Goal: Find specific page/section: Find specific page/section

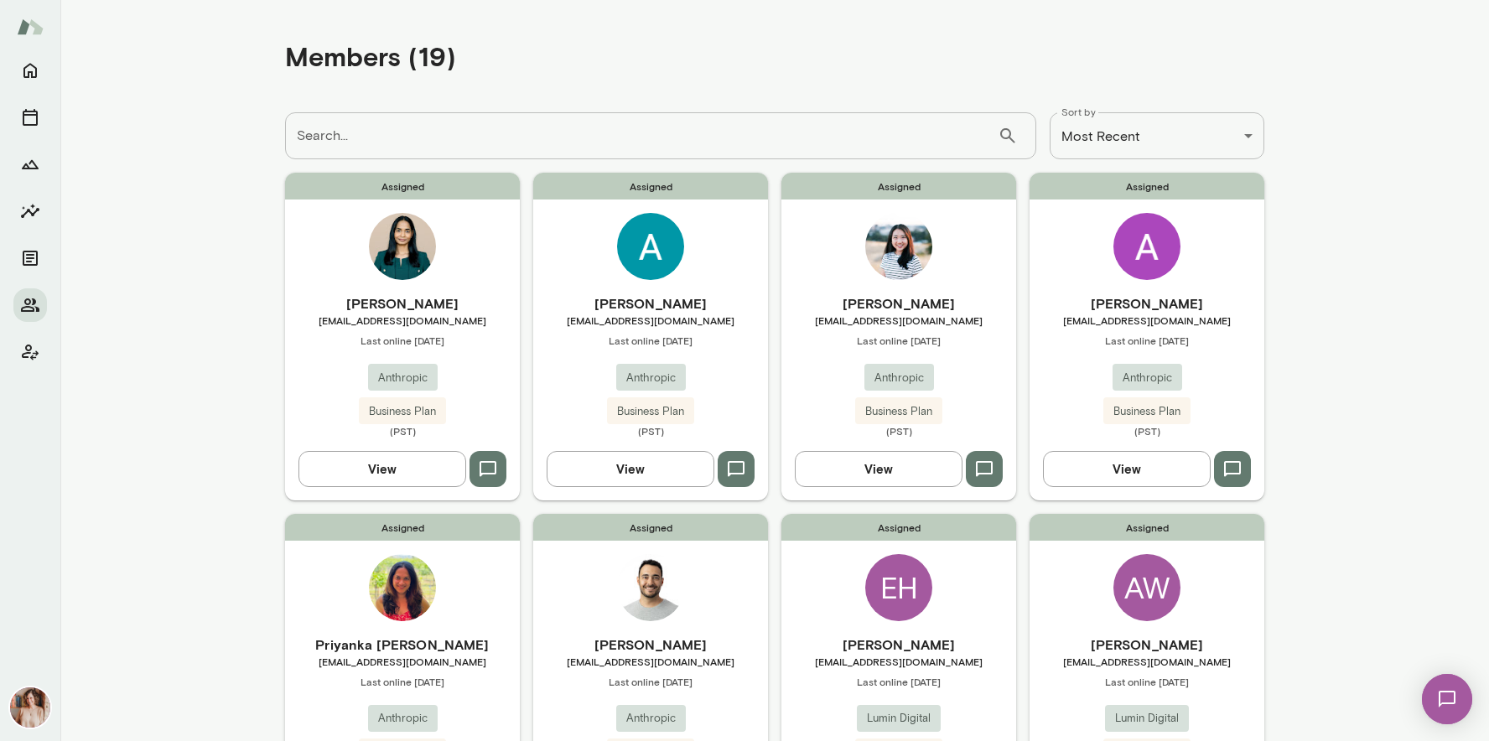
click at [1093, 344] on span "Last online [DATE]" at bounding box center [1147, 340] width 235 height 13
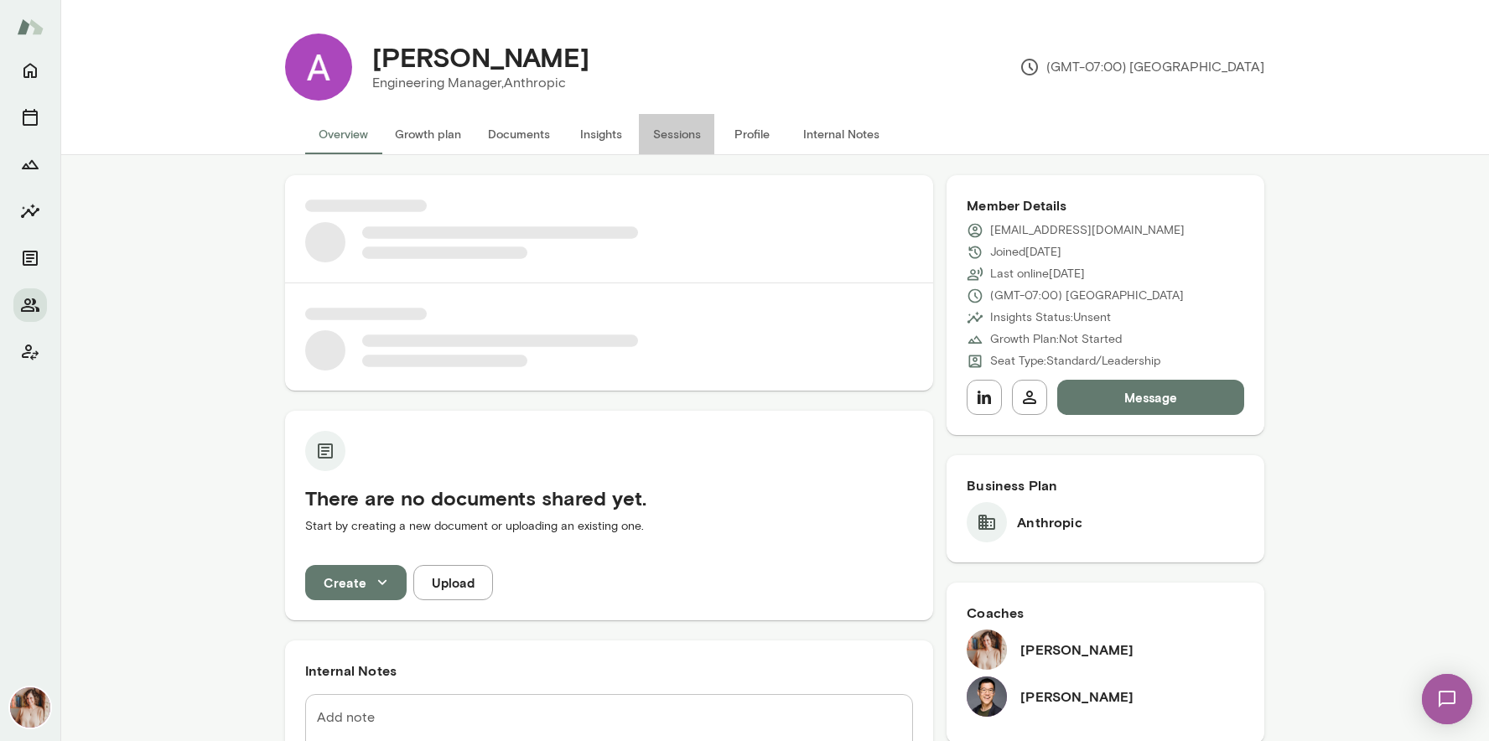
click at [669, 150] on button "Sessions" at bounding box center [676, 134] width 75 height 40
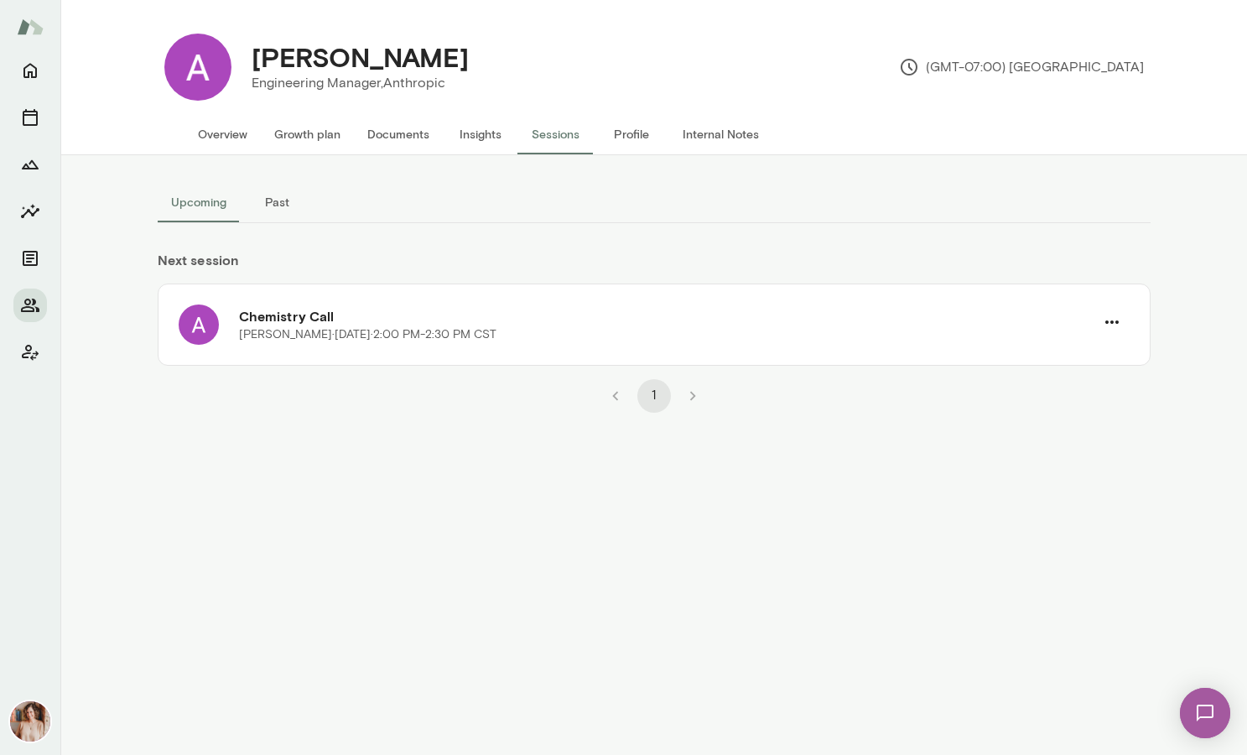
click at [51, 309] on div at bounding box center [30, 404] width 60 height 701
click at [37, 309] on icon "Members" at bounding box center [30, 304] width 18 height 13
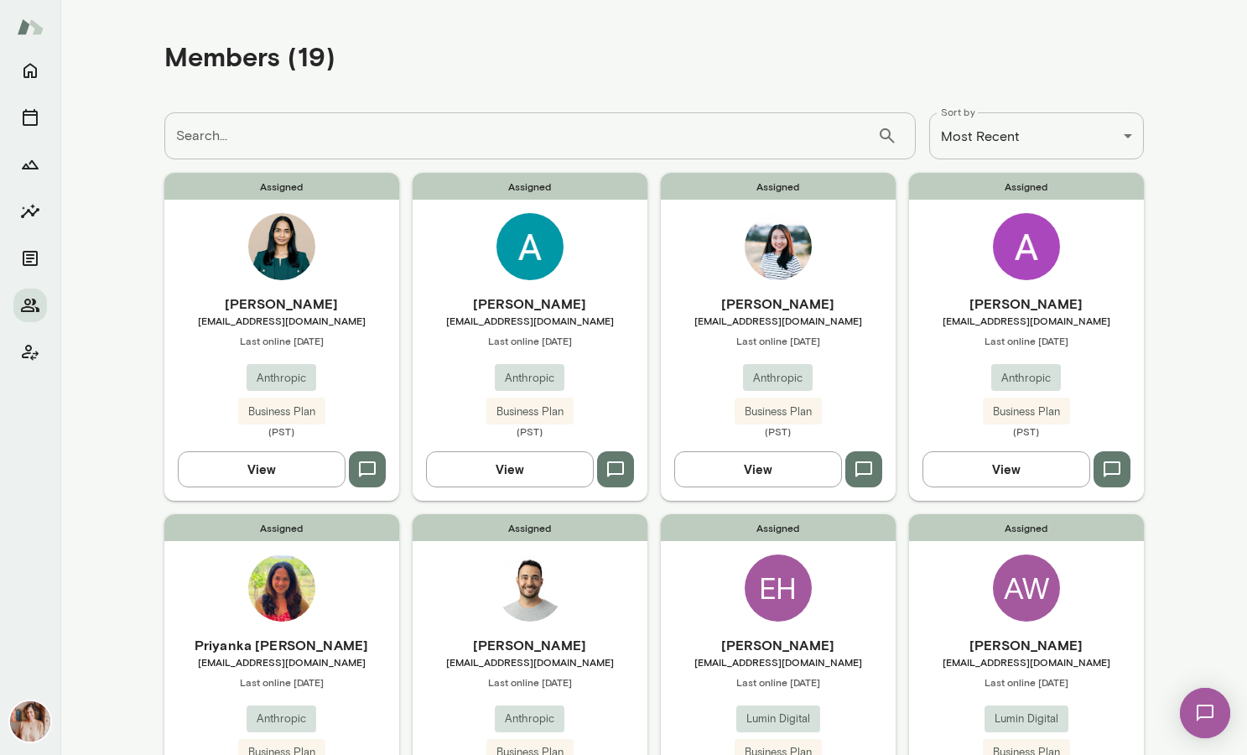
click at [382, 260] on div "Assigned [PERSON_NAME] [EMAIL_ADDRESS][DOMAIN_NAME] Last online [DATE] Anthropi…" at bounding box center [281, 336] width 235 height 327
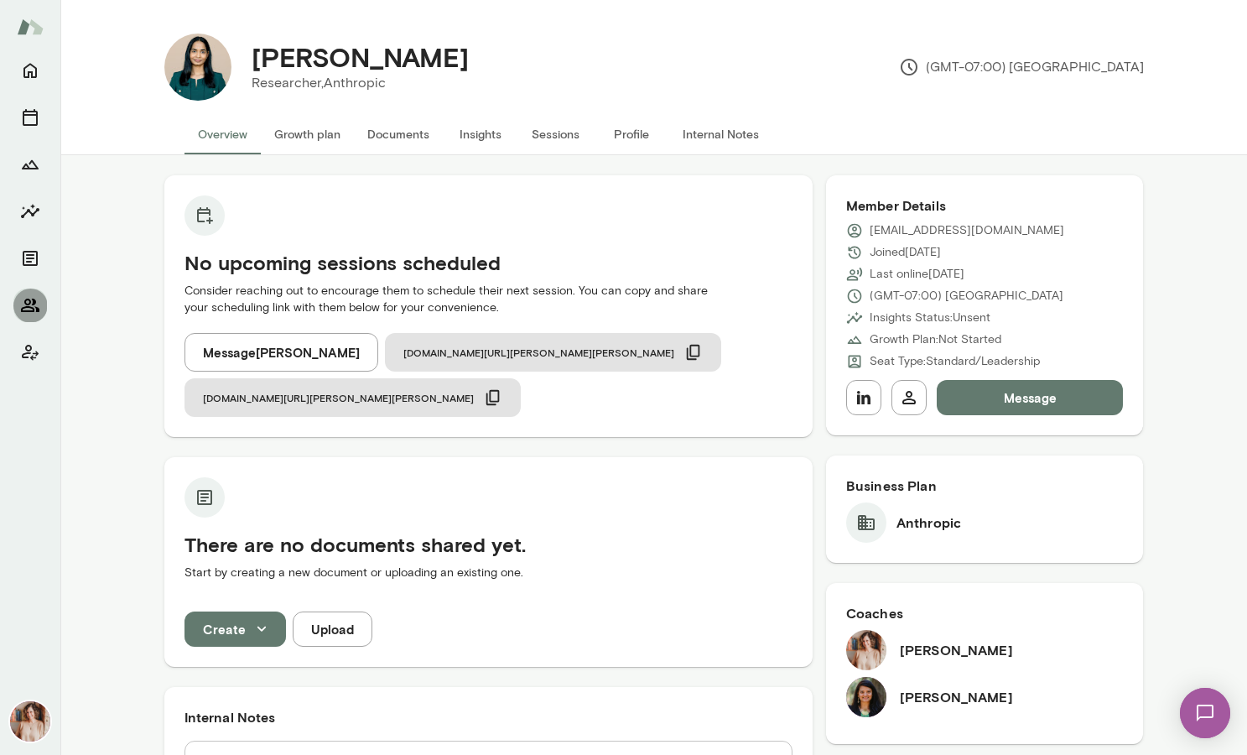
click at [34, 310] on icon "Members" at bounding box center [30, 304] width 18 height 13
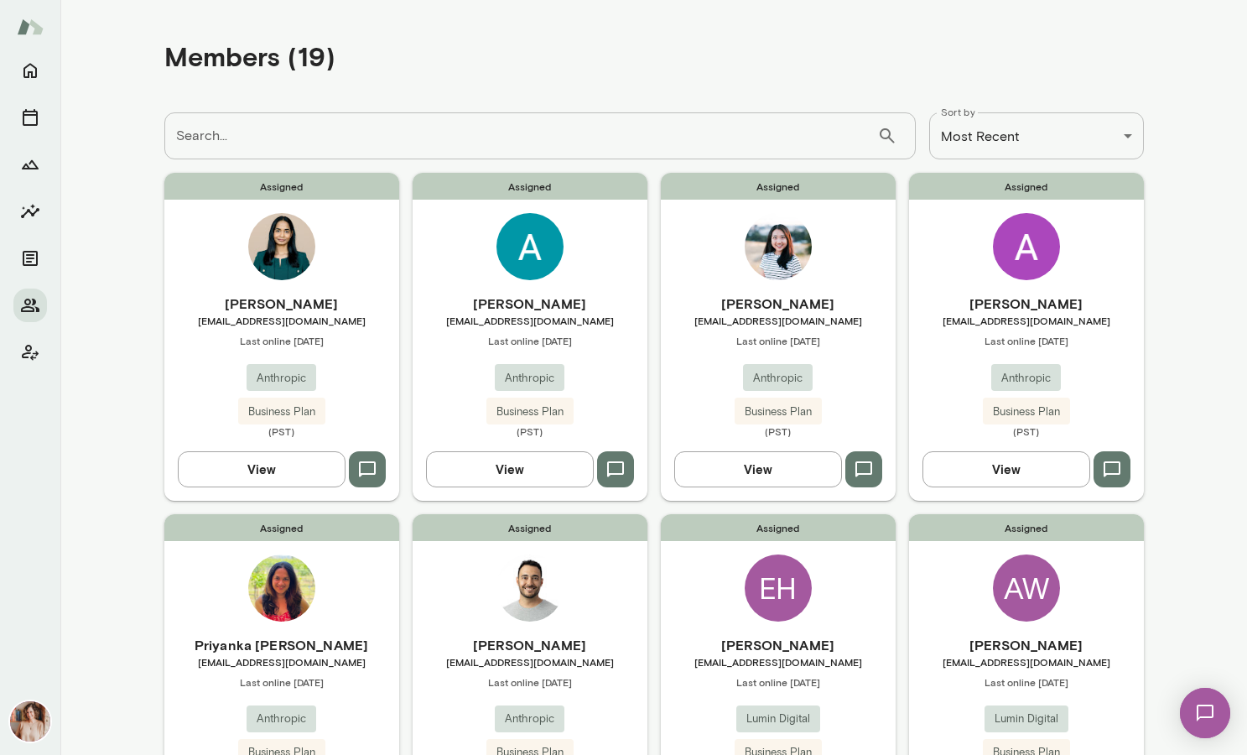
click at [441, 262] on div "Assigned [PERSON_NAME] [EMAIL_ADDRESS][DOMAIN_NAME] Last online [DATE] Anthropi…" at bounding box center [530, 336] width 235 height 327
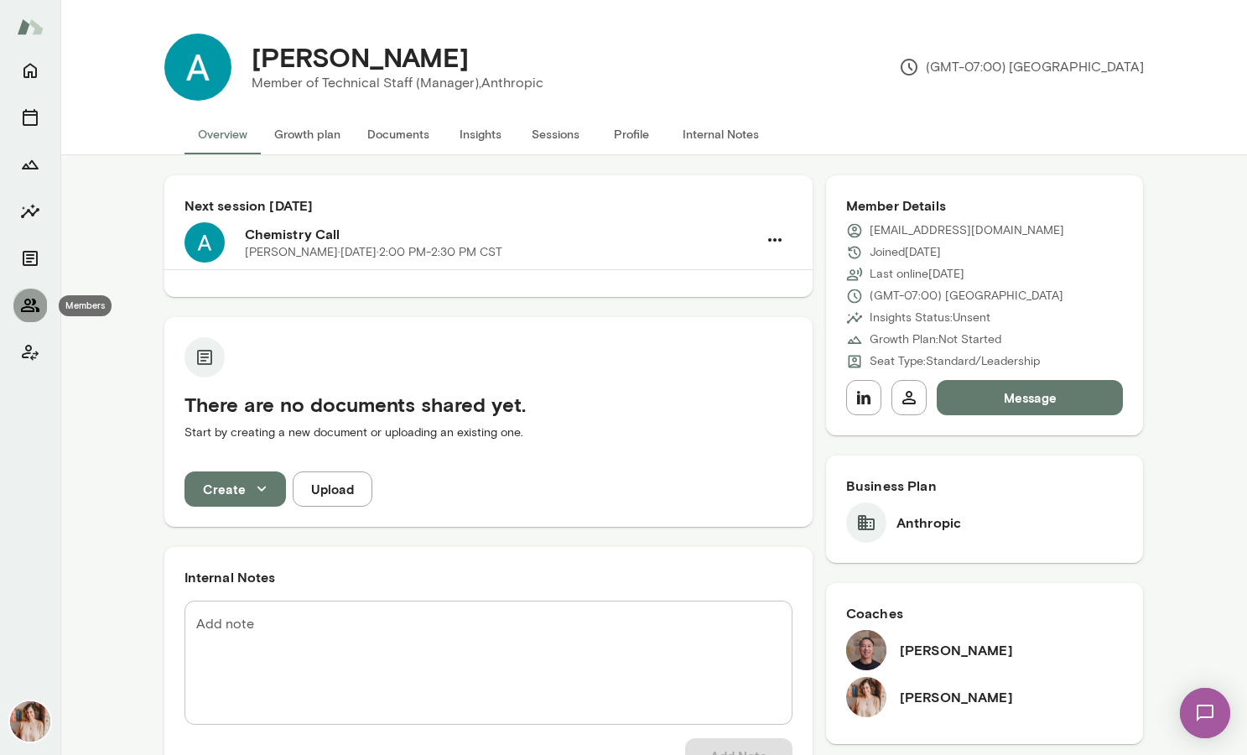
click at [26, 309] on icon "Members" at bounding box center [30, 305] width 20 height 20
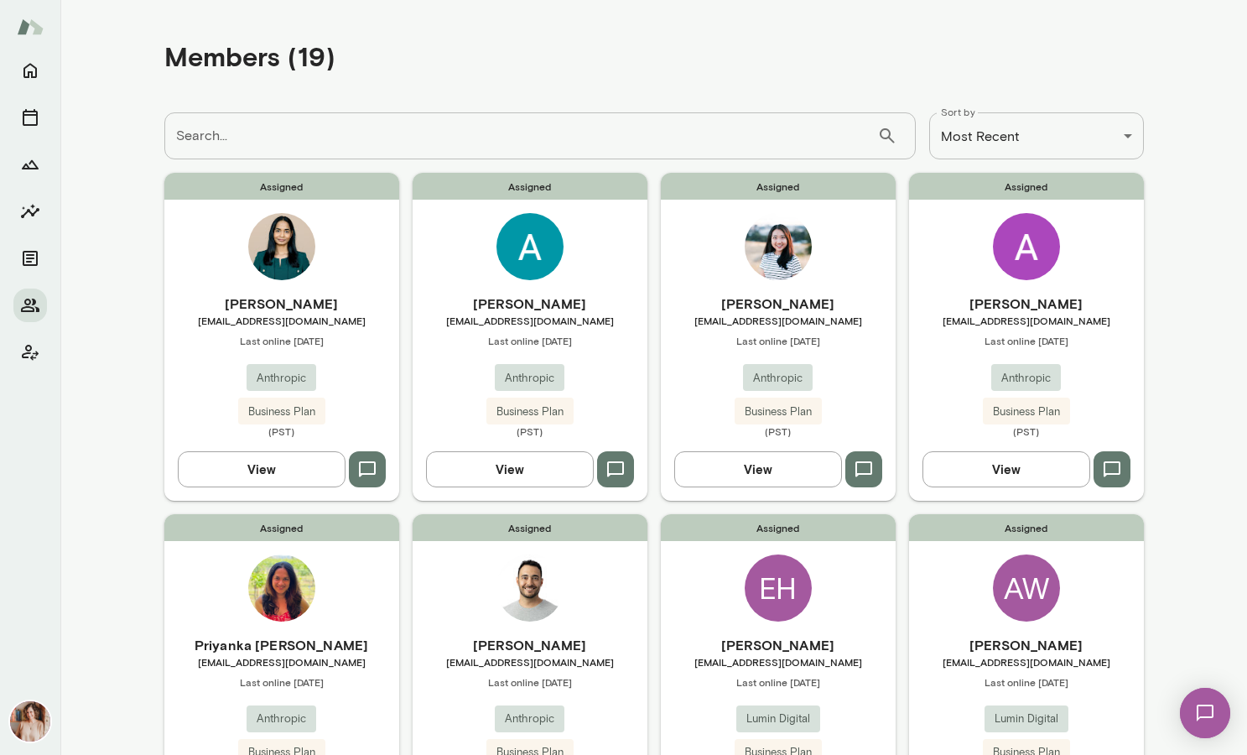
click at [752, 267] on img at bounding box center [778, 246] width 67 height 67
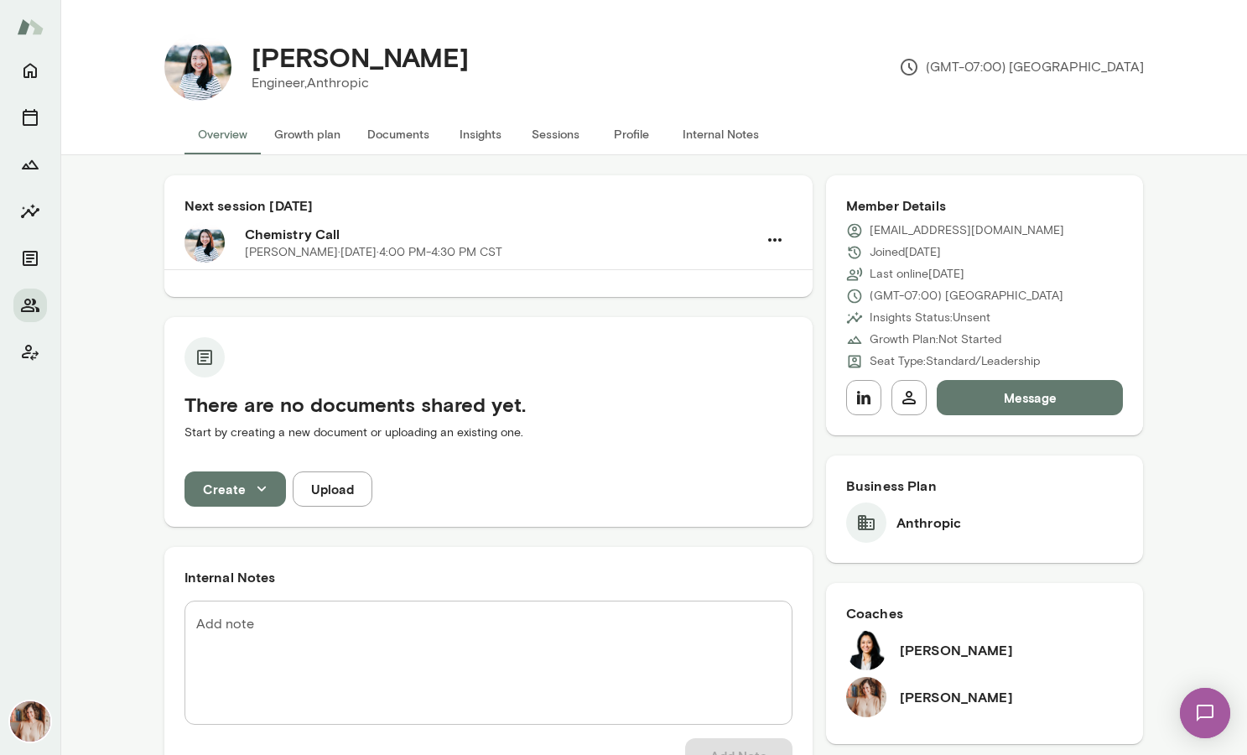
drag, startPoint x: 902, startPoint y: 650, endPoint x: 1047, endPoint y: 647, distance: 145.1
click at [1038, 651] on div "[PERSON_NAME]" at bounding box center [985, 650] width 278 height 40
copy h6 "[PERSON_NAME]"
click at [28, 317] on button "Members" at bounding box center [30, 305] width 34 height 34
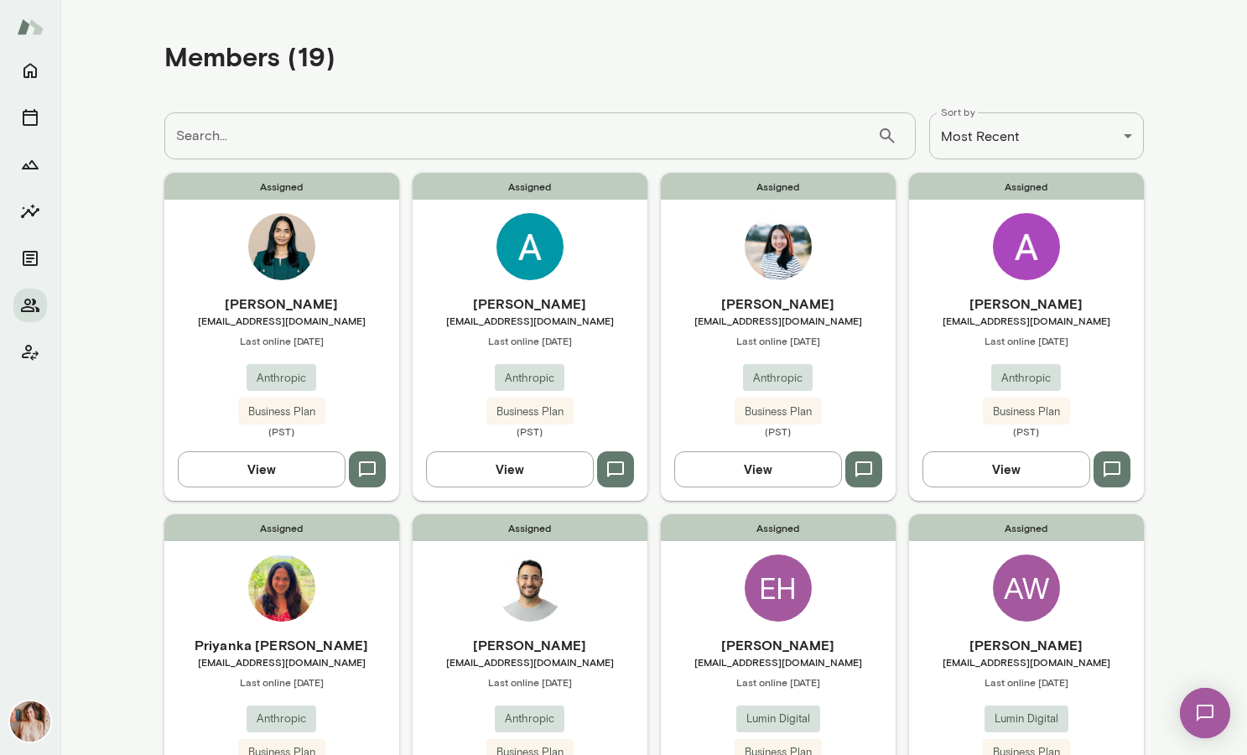
click at [966, 390] on div "[PERSON_NAME] [PERSON_NAME][EMAIL_ADDRESS][DOMAIN_NAME] Last online [DATE] Anth…" at bounding box center [1026, 365] width 235 height 144
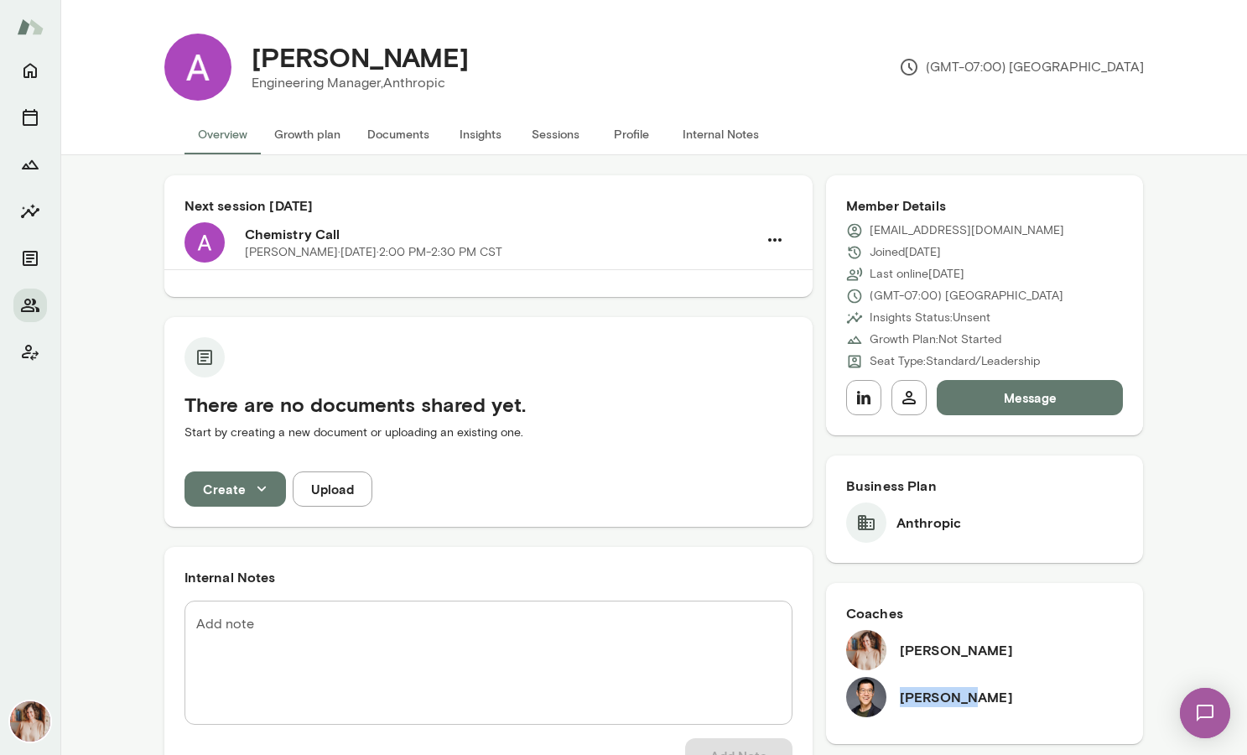
drag, startPoint x: 902, startPoint y: 695, endPoint x: 968, endPoint y: 701, distance: 65.7
click at [968, 701] on div "[PERSON_NAME]" at bounding box center [985, 697] width 278 height 40
copy h6 "[PERSON_NAME]"
click at [39, 314] on icon "Members" at bounding box center [30, 305] width 20 height 20
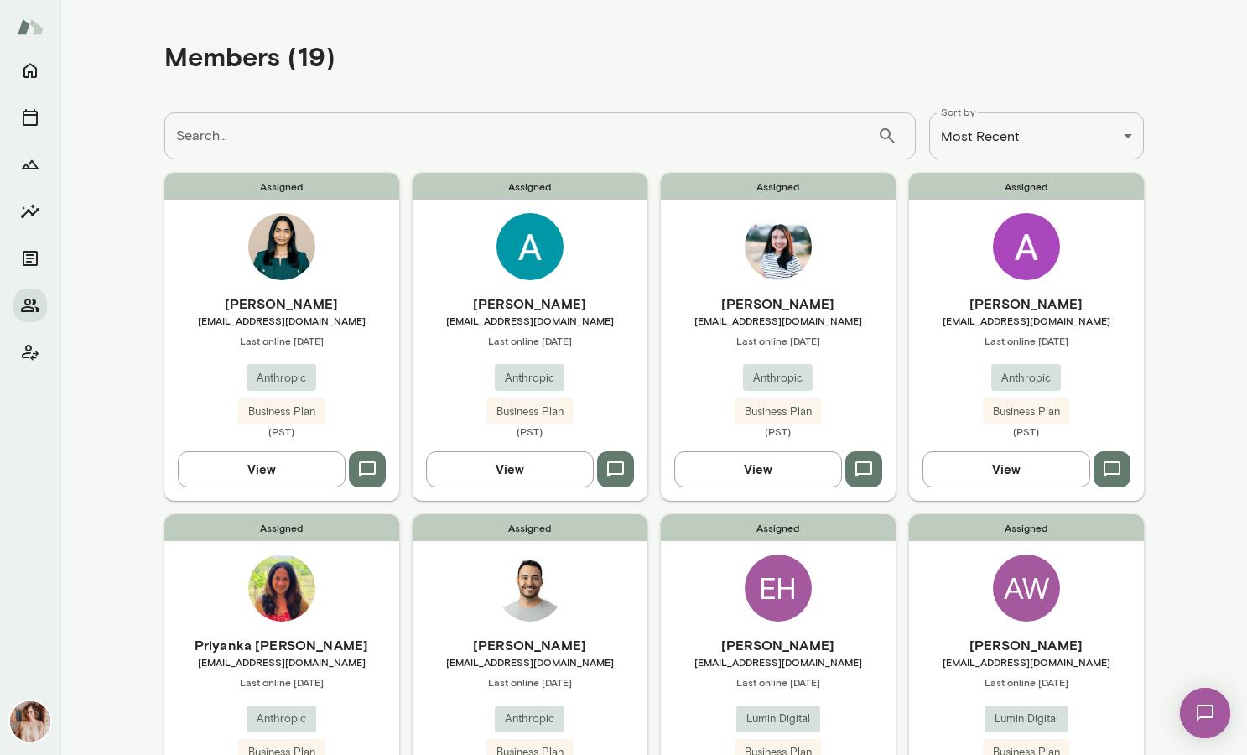
click at [218, 704] on div "Priyanka [PERSON_NAME] [EMAIL_ADDRESS][DOMAIN_NAME] Last online [DATE] Anthropi…" at bounding box center [281, 707] width 235 height 144
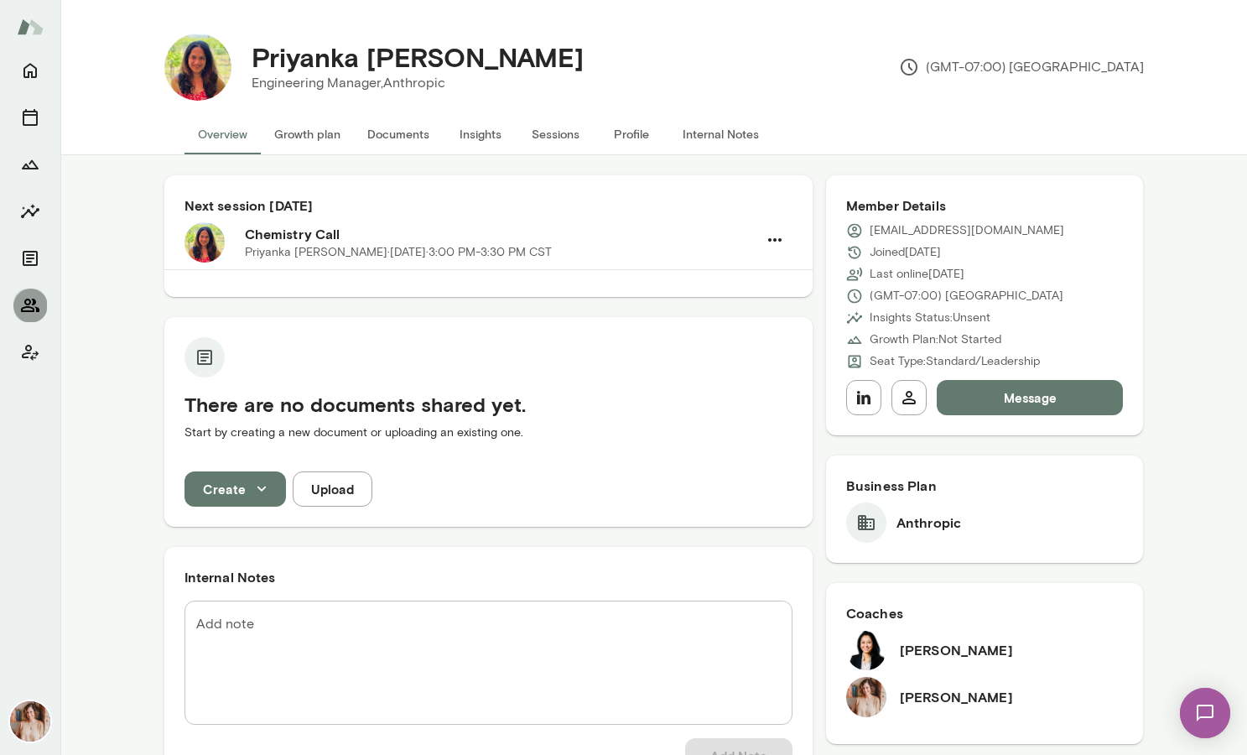
click at [28, 312] on icon "Members" at bounding box center [30, 305] width 20 height 20
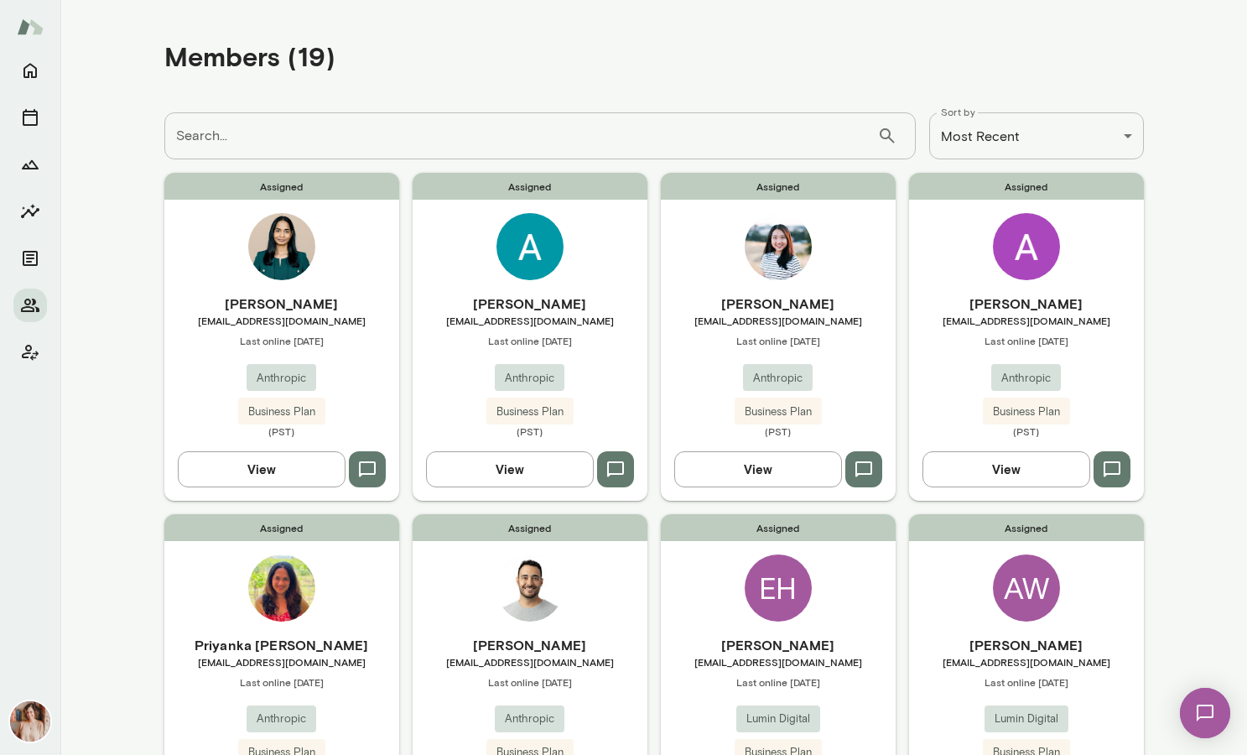
click at [353, 356] on div "[PERSON_NAME] [EMAIL_ADDRESS][DOMAIN_NAME] Last online [DATE] Anthropic Busines…" at bounding box center [281, 365] width 235 height 144
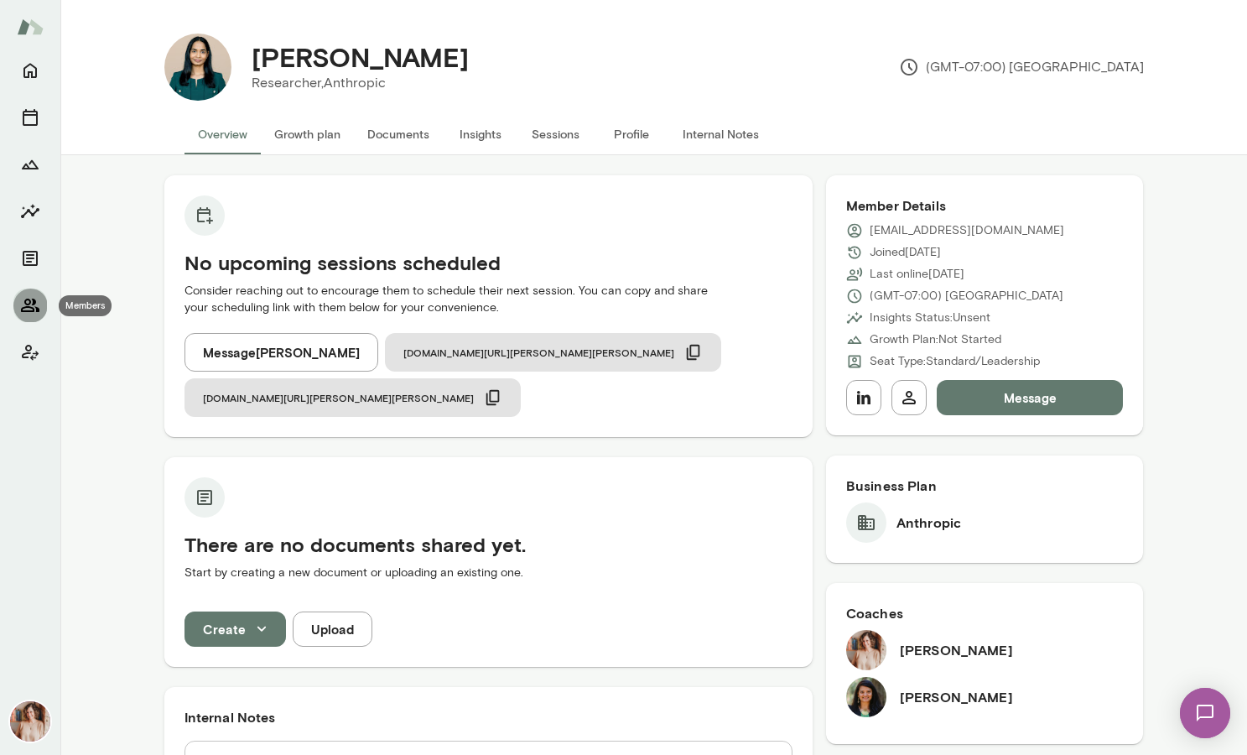
click at [30, 295] on icon "Members" at bounding box center [30, 305] width 20 height 20
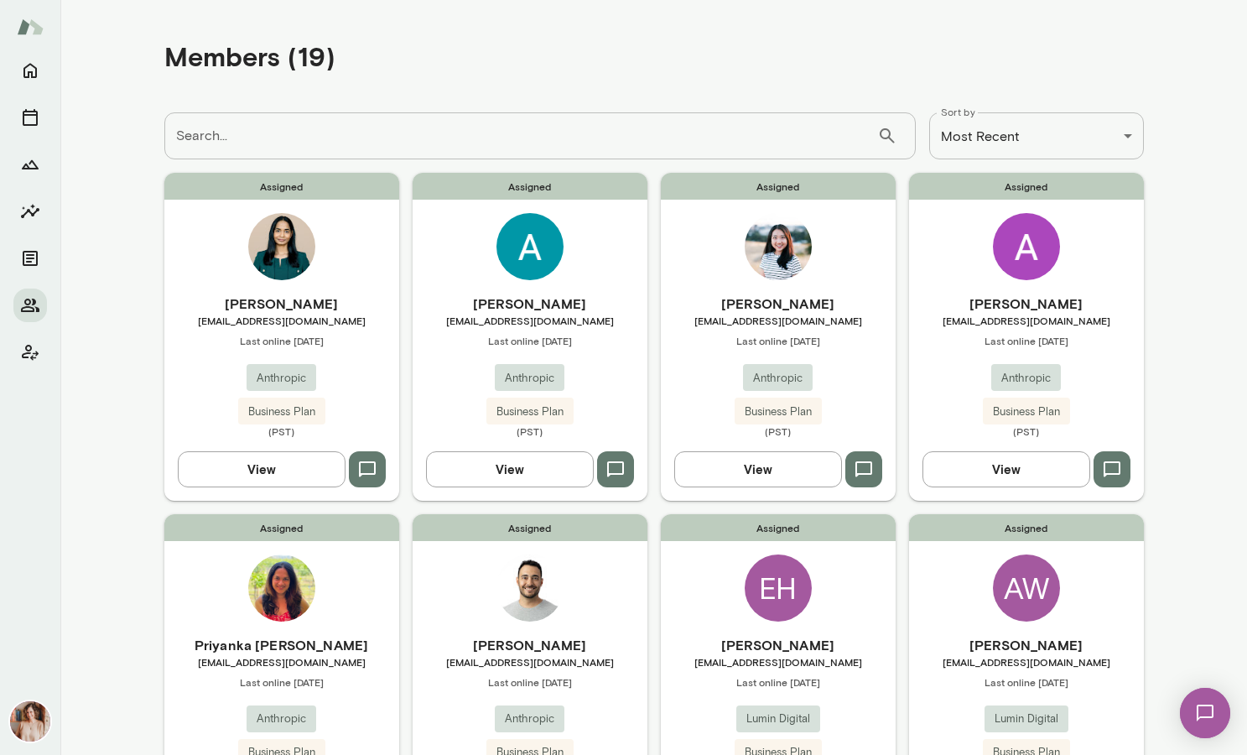
click at [866, 262] on div "Assigned [PERSON_NAME] [PERSON_NAME][EMAIL_ADDRESS][DOMAIN_NAME] Last online [D…" at bounding box center [778, 336] width 235 height 327
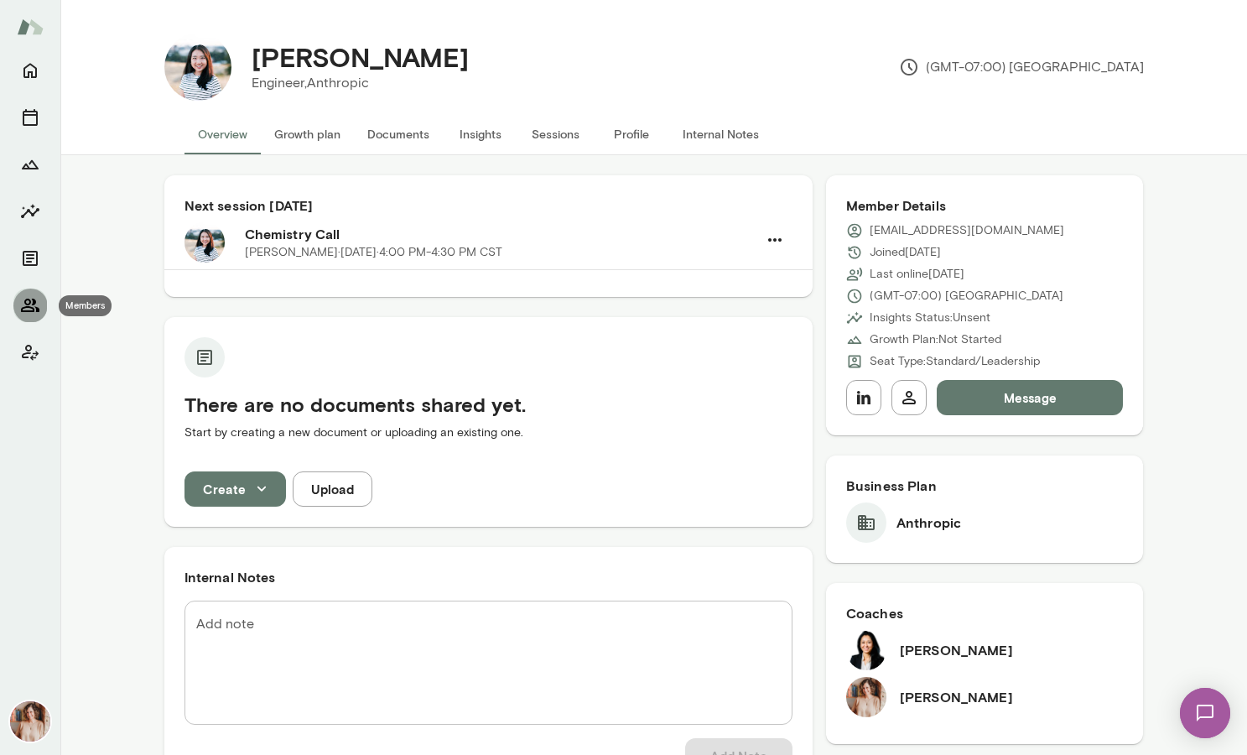
click at [21, 313] on icon "Members" at bounding box center [30, 305] width 20 height 20
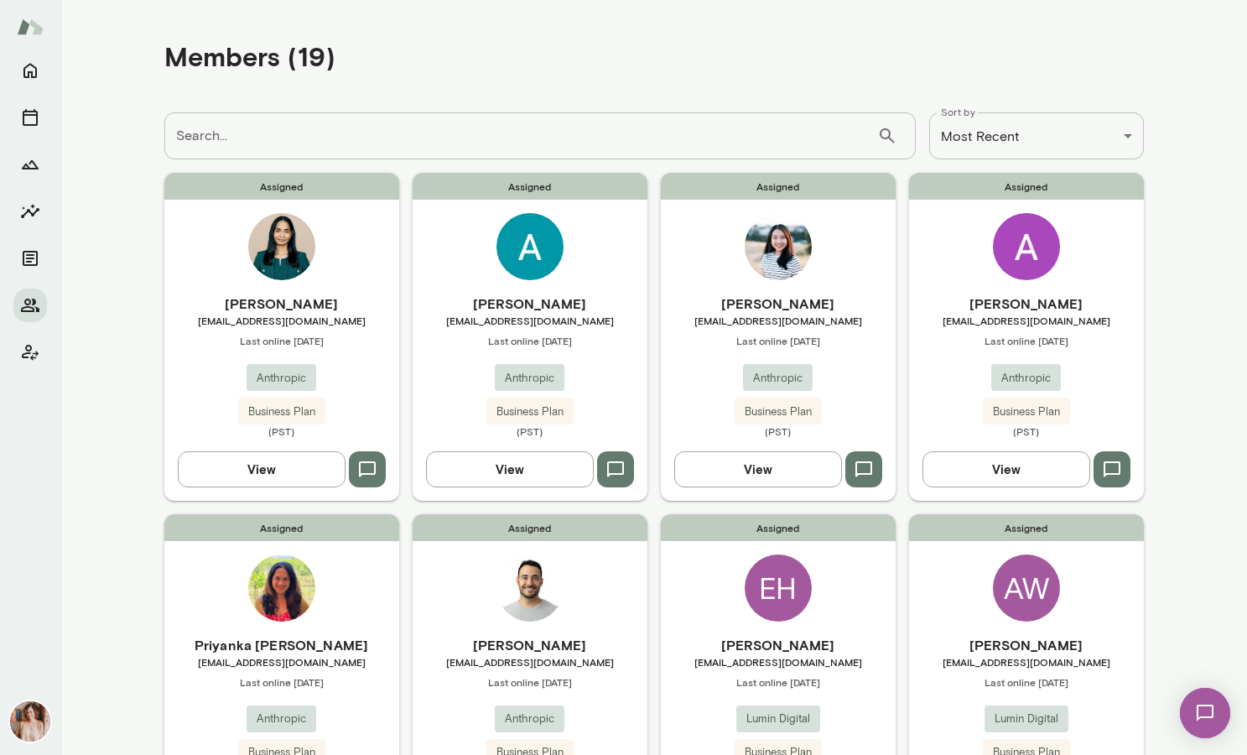
click at [501, 618] on div "Assigned [PERSON_NAME] [EMAIL_ADDRESS][DOMAIN_NAME] Last online [DATE] Anthropi…" at bounding box center [530, 677] width 235 height 327
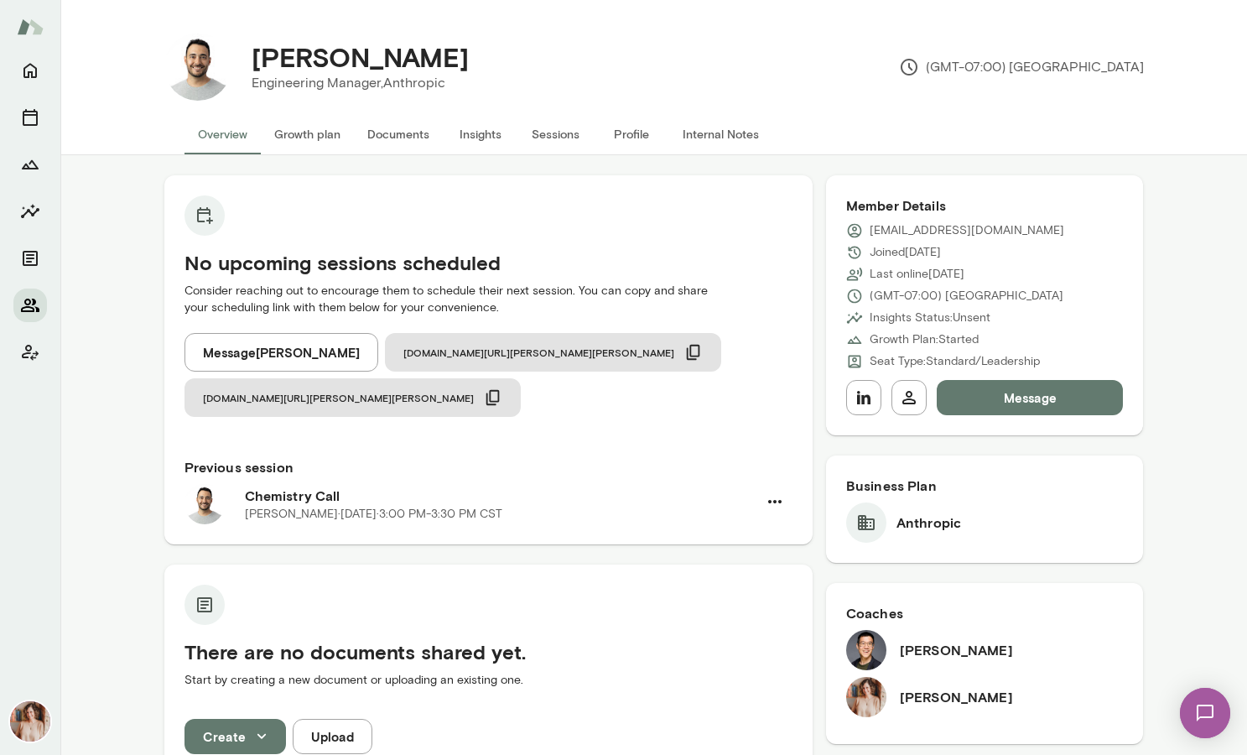
click at [18, 303] on button "Members" at bounding box center [30, 305] width 34 height 34
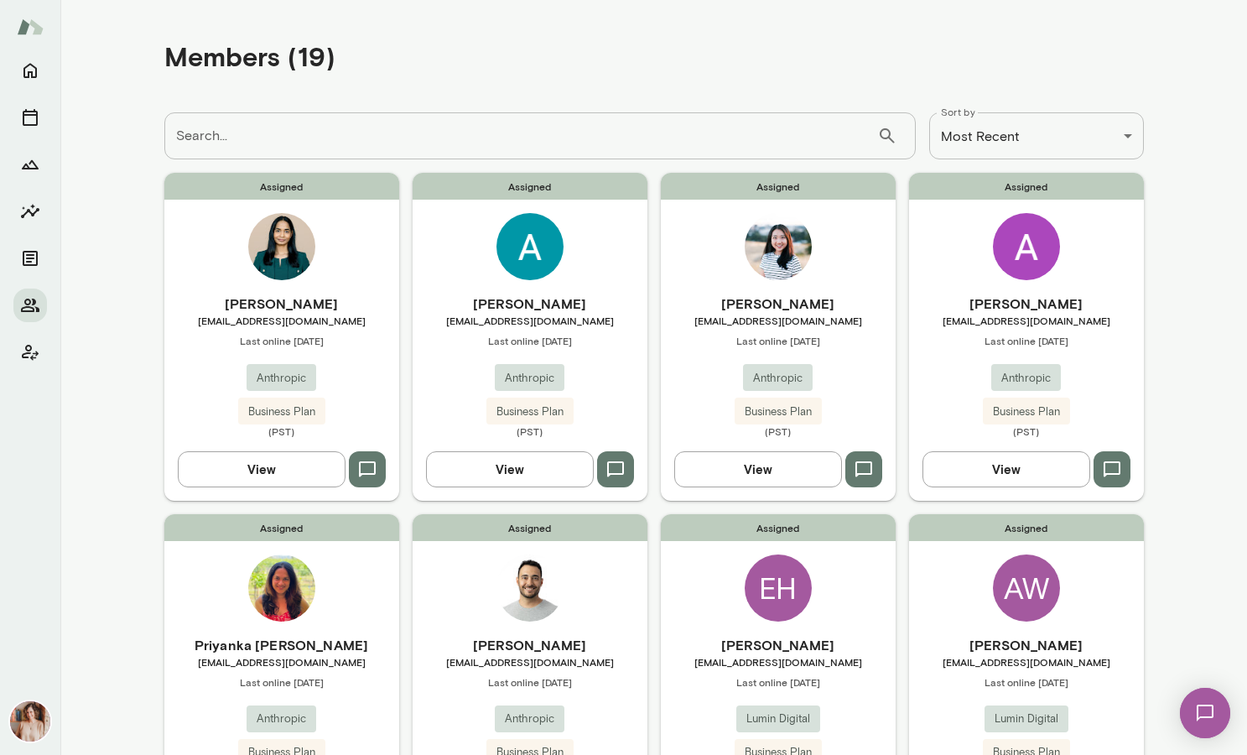
click at [953, 661] on span "[EMAIL_ADDRESS][DOMAIN_NAME]" at bounding box center [1026, 661] width 235 height 13
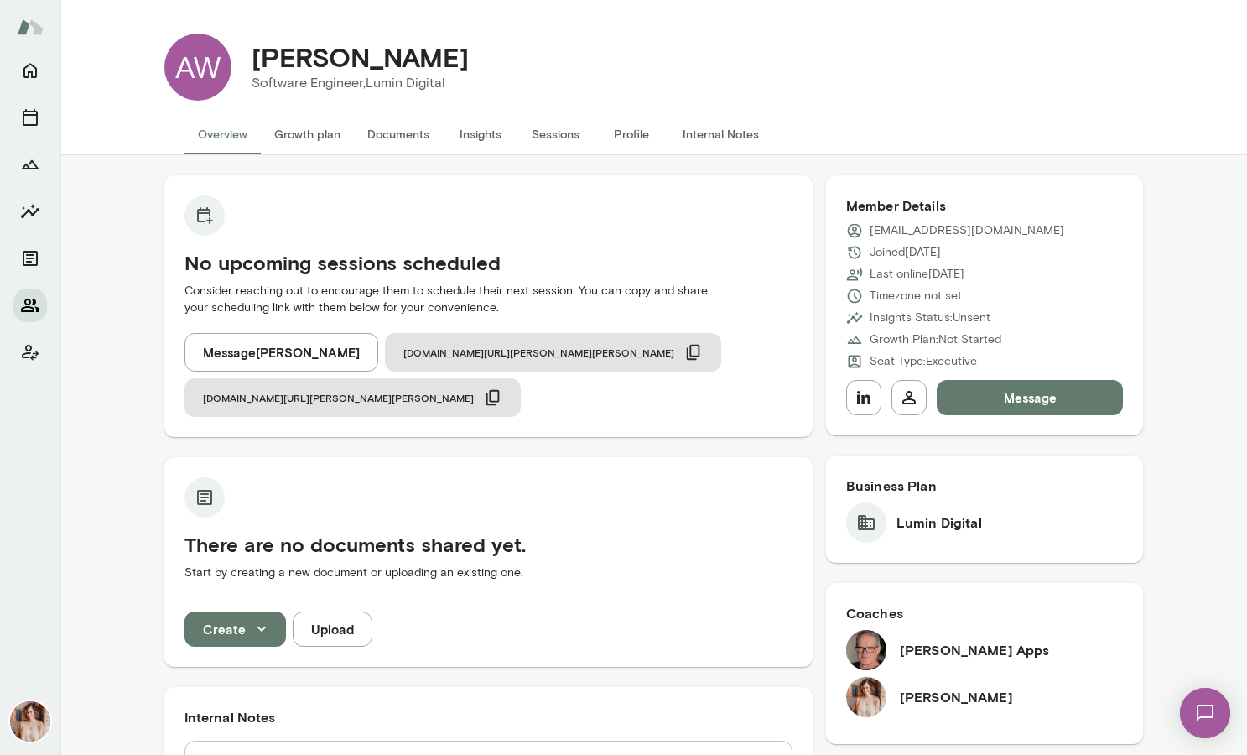
click at [35, 297] on icon "Members" at bounding box center [30, 305] width 20 height 20
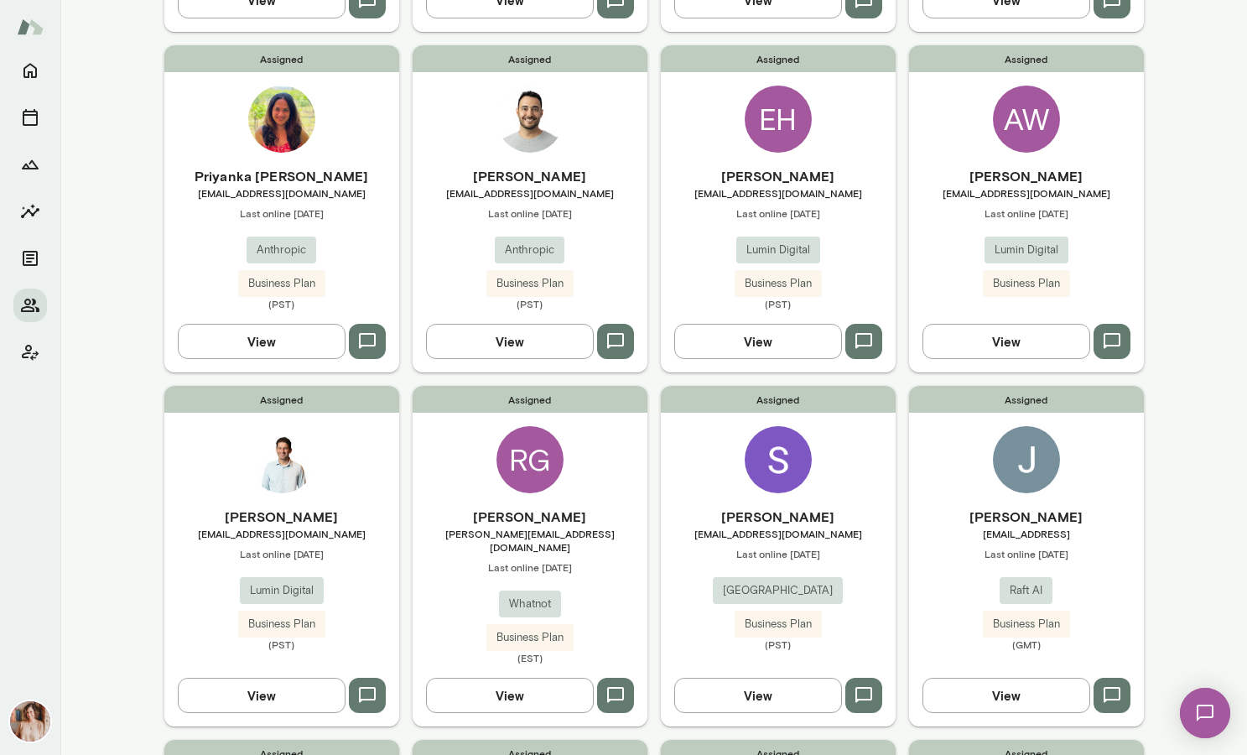
scroll to position [475, 0]
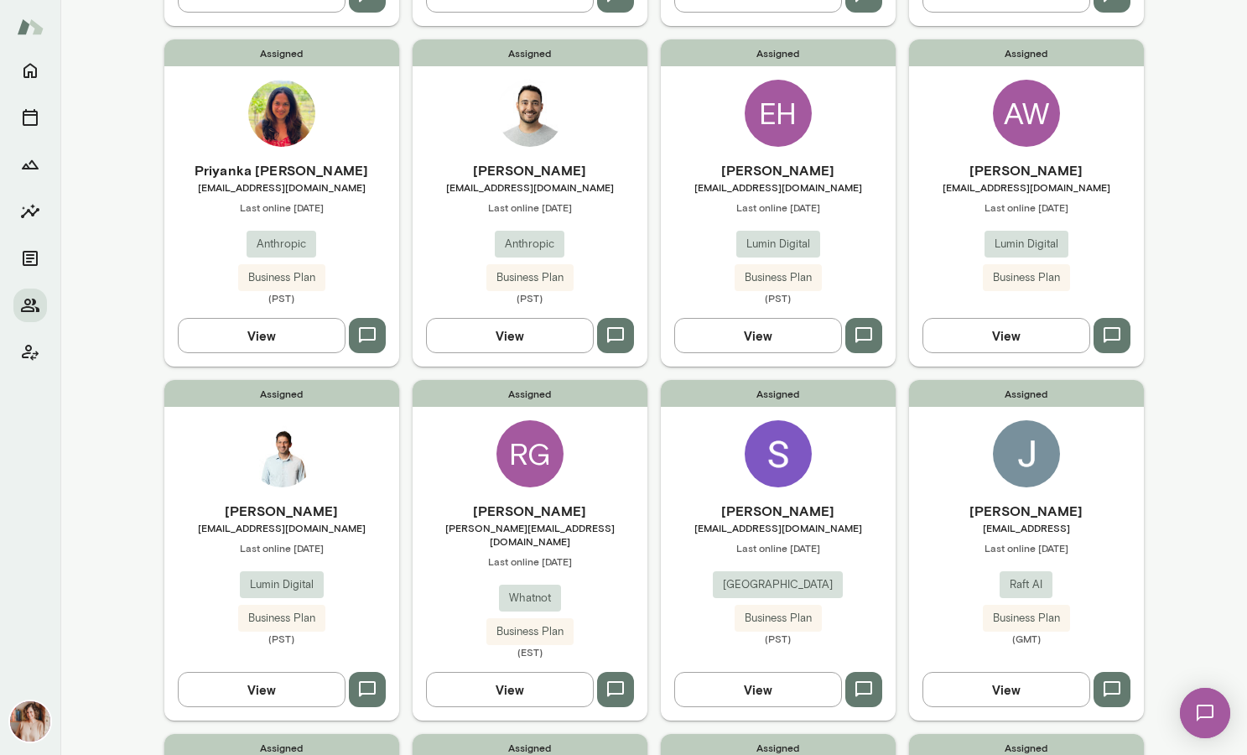
click at [844, 534] on div "[PERSON_NAME] [EMAIL_ADDRESS][DOMAIN_NAME] Last online [DATE] Juniper Square Bu…" at bounding box center [778, 573] width 235 height 144
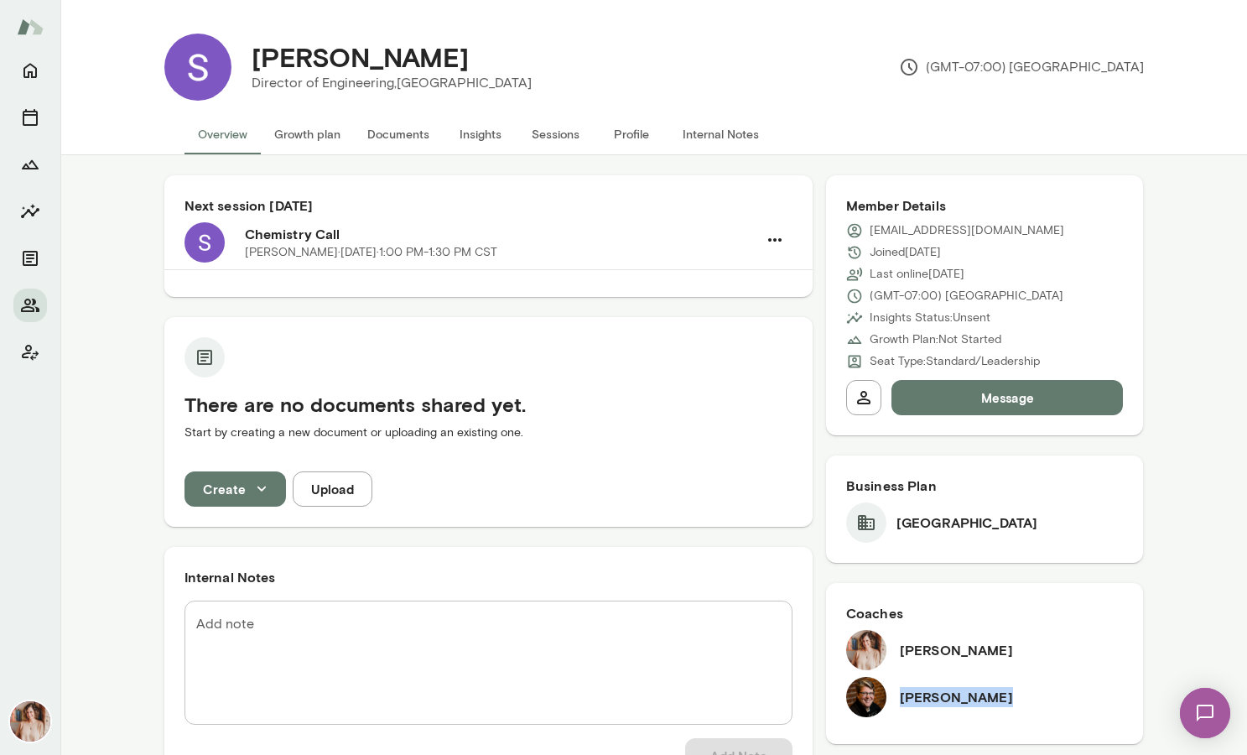
drag, startPoint x: 901, startPoint y: 699, endPoint x: 991, endPoint y: 699, distance: 90.6
click at [991, 699] on div "[PERSON_NAME]" at bounding box center [985, 697] width 278 height 40
copy h6 "[PERSON_NAME]"
click at [30, 298] on icon "Members" at bounding box center [30, 305] width 20 height 20
